Goal: Transaction & Acquisition: Purchase product/service

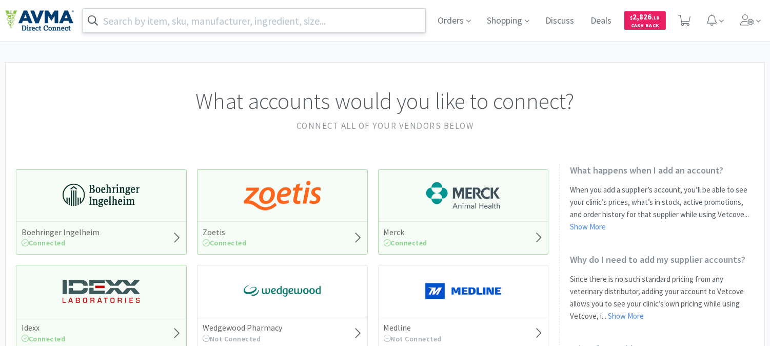
click at [324, 24] on input "text" at bounding box center [254, 21] width 343 height 24
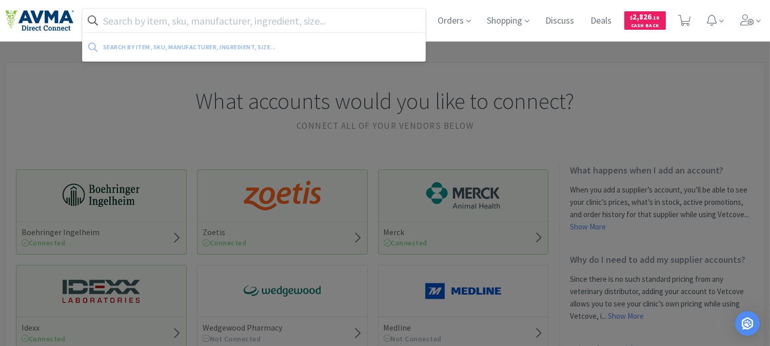
paste input "074163"
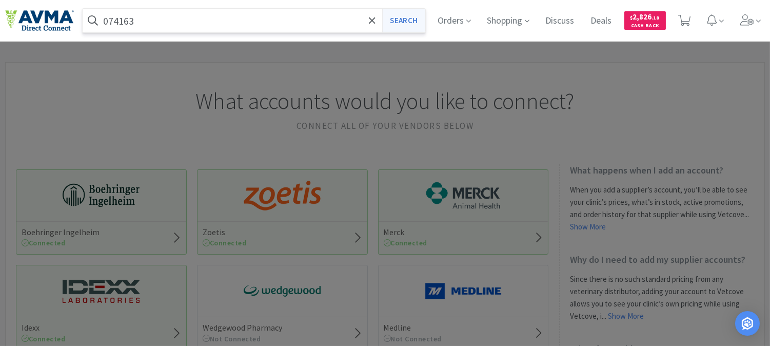
type input "074163"
click at [397, 21] on button "Search" at bounding box center [403, 21] width 43 height 24
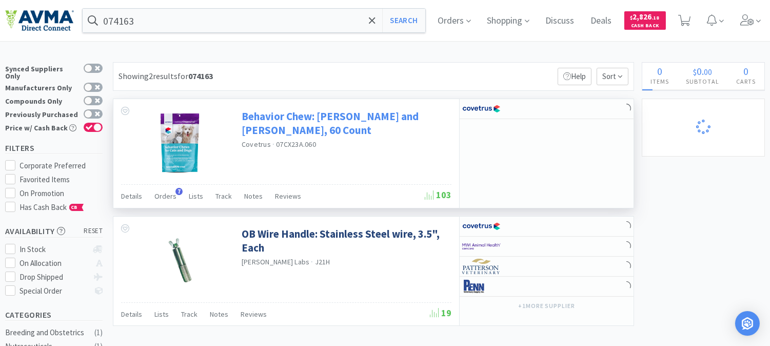
select select "13"
select select "1"
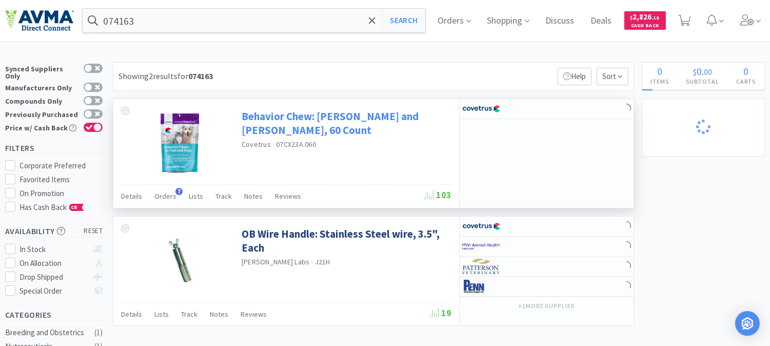
select select "1"
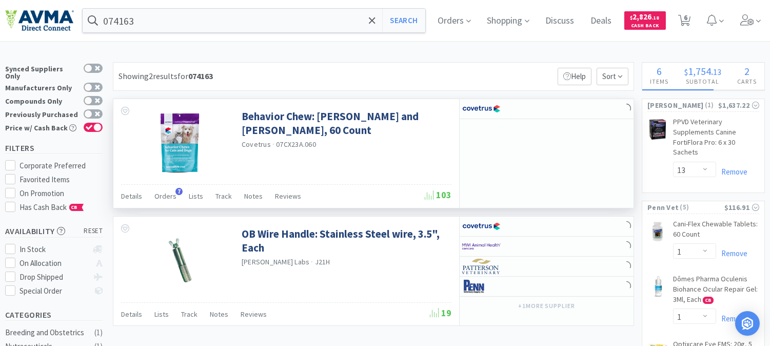
select select "20"
select select "1"
select select "4"
select select "5"
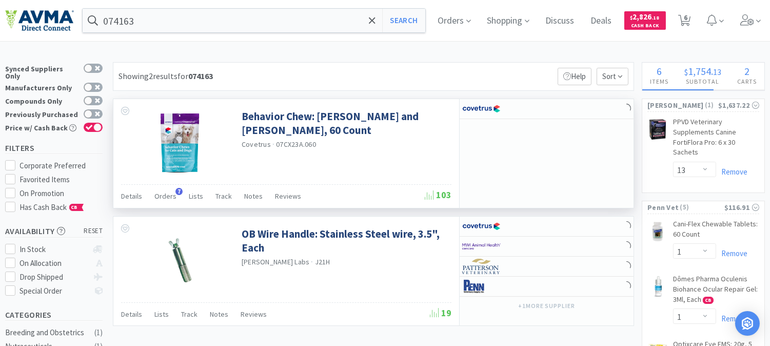
select select "1"
select select "6"
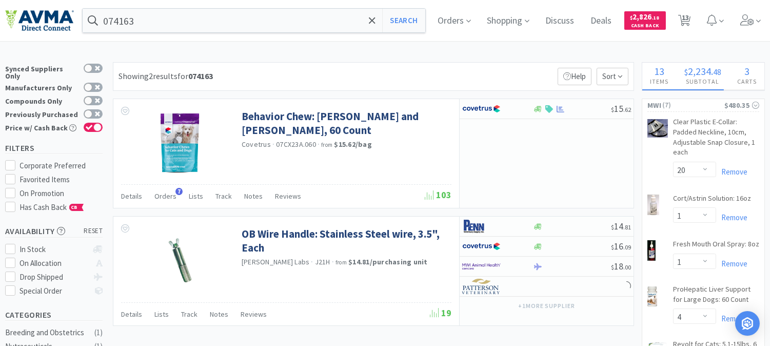
select select "3"
select select "2"
select select "1"
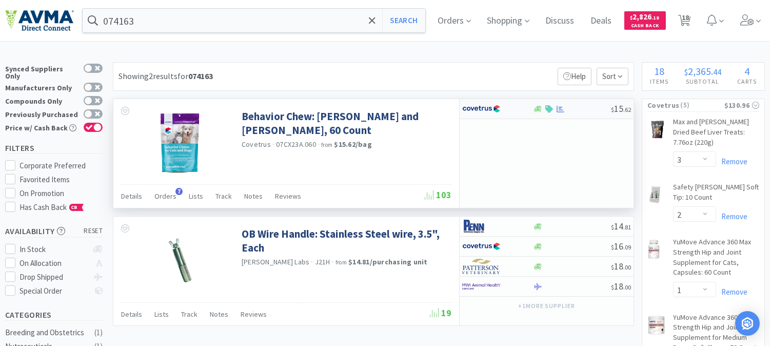
click at [473, 105] on img at bounding box center [481, 108] width 38 height 15
select select "1"
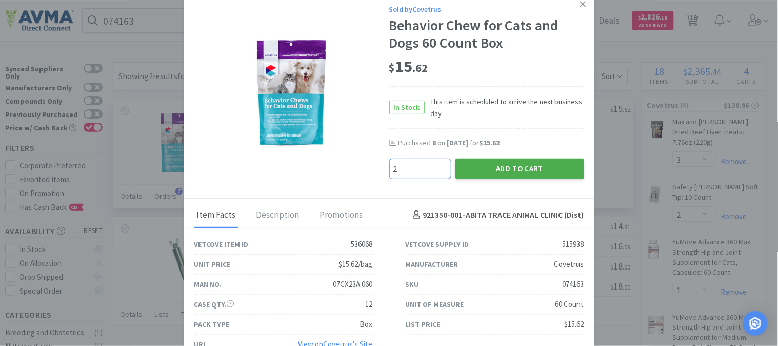
type input "2"
click at [507, 168] on button "Add to Cart" at bounding box center [520, 169] width 129 height 21
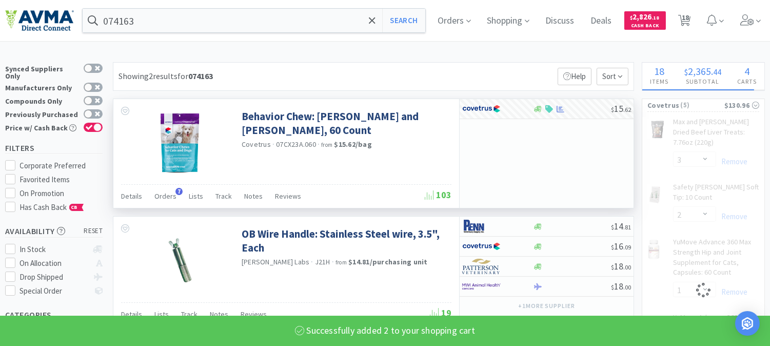
select select "2"
select select "3"
select select "2"
select select "1"
